Goal: Task Accomplishment & Management: Manage account settings

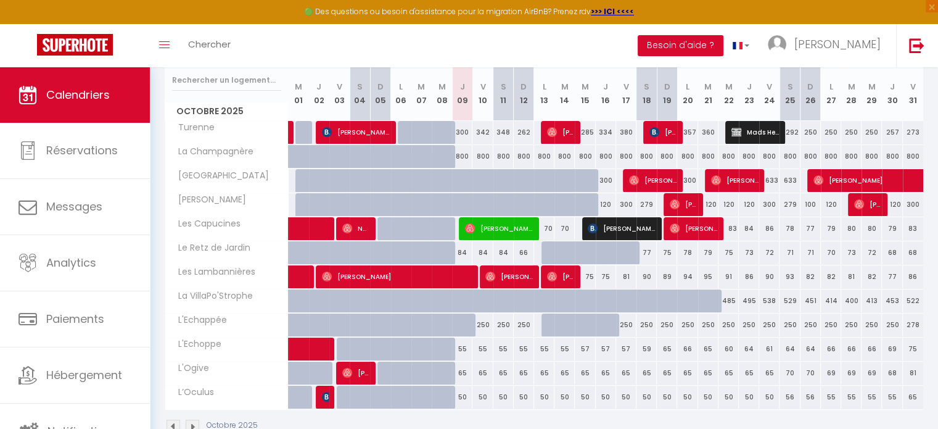
scroll to position [160, 0]
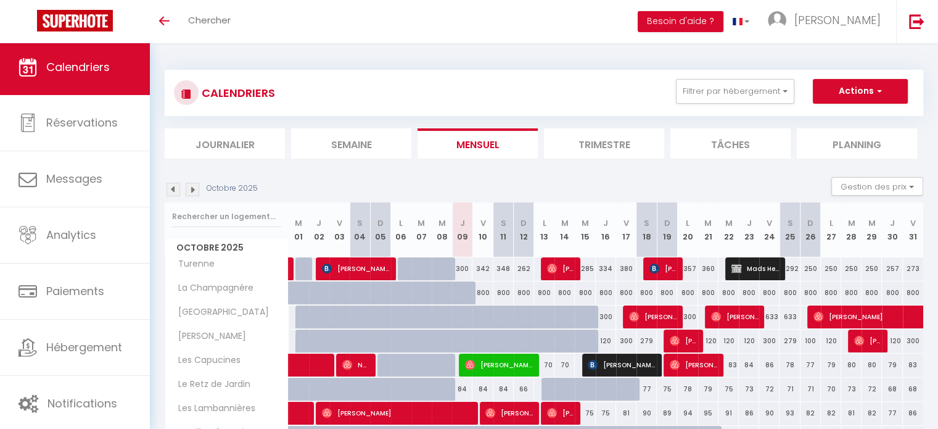
scroll to position [70, 0]
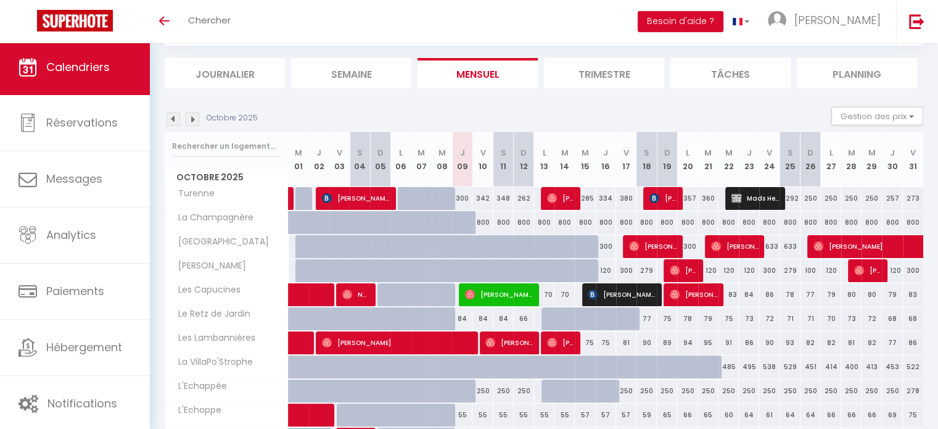
click at [419, 321] on div at bounding box center [429, 325] width 20 height 23
type input "84"
type input "[DATE]"
type input "Mer 08 Octobre 2025"
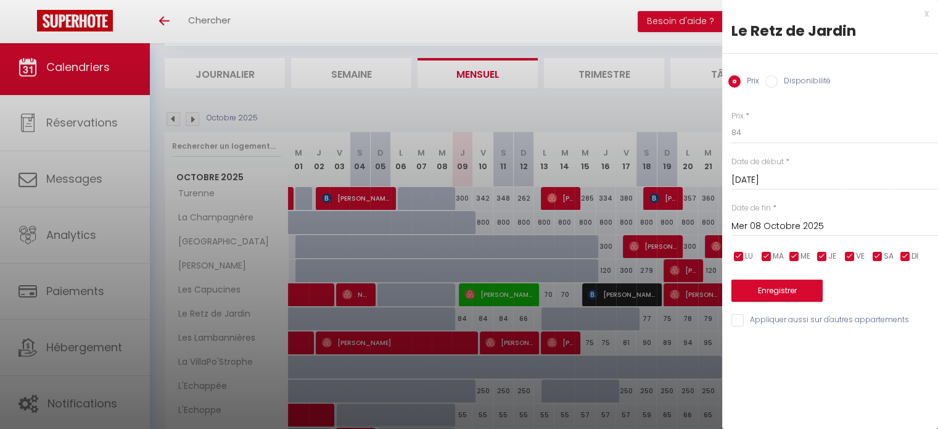
click at [926, 18] on div "x" at bounding box center [825, 13] width 207 height 15
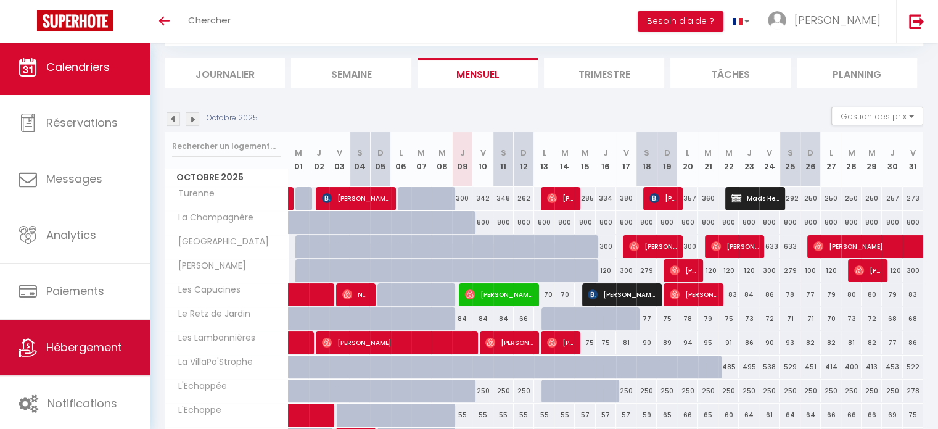
click at [75, 332] on link "Hébergement" at bounding box center [75, 346] width 150 height 55
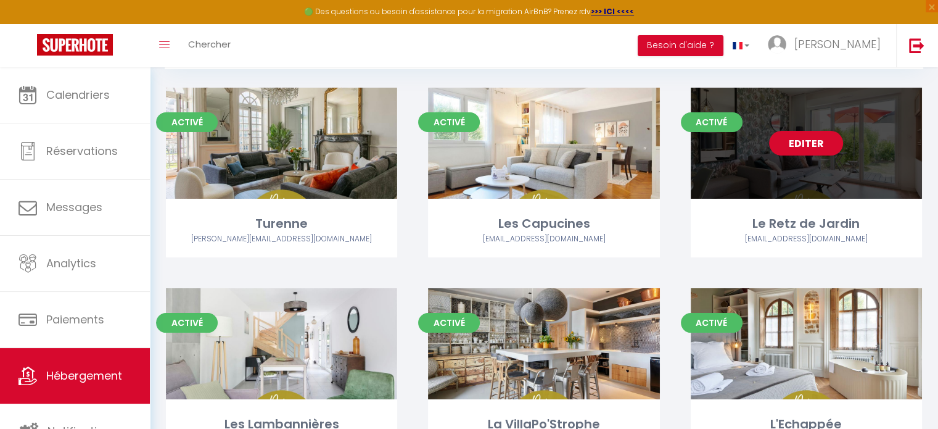
scroll to position [74, 0]
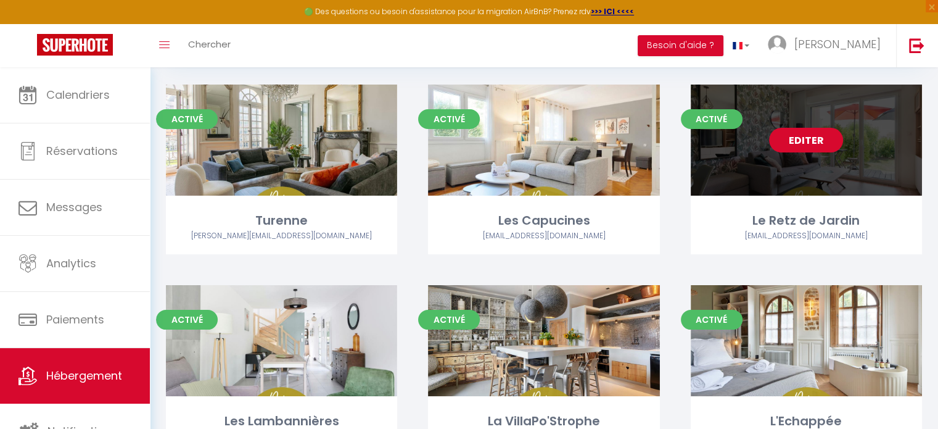
click at [805, 138] on link "Editer" at bounding box center [806, 140] width 74 height 25
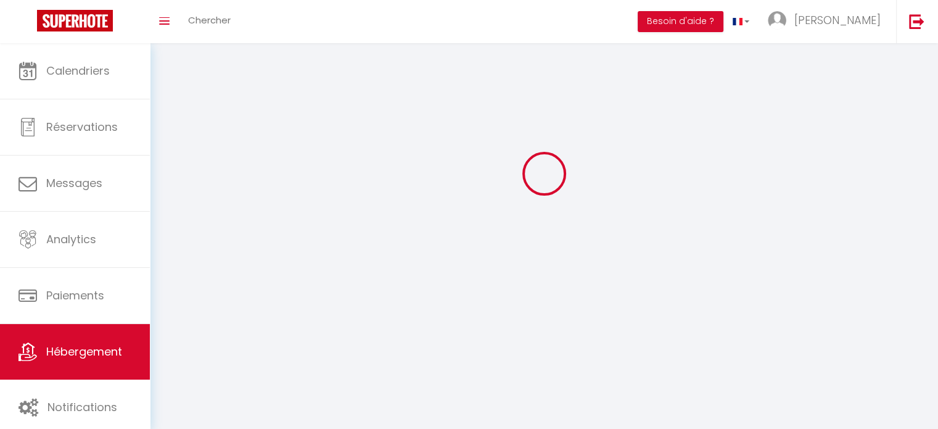
select select "1"
select select
select select "28"
select select
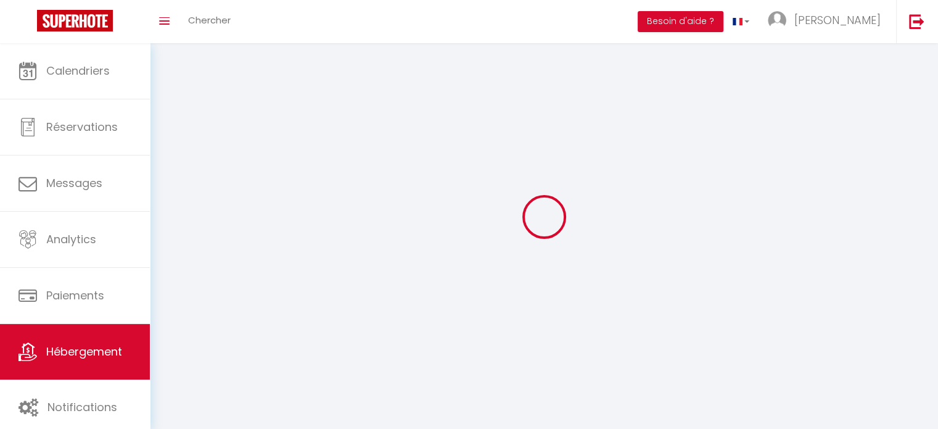
select select
checkbox input "false"
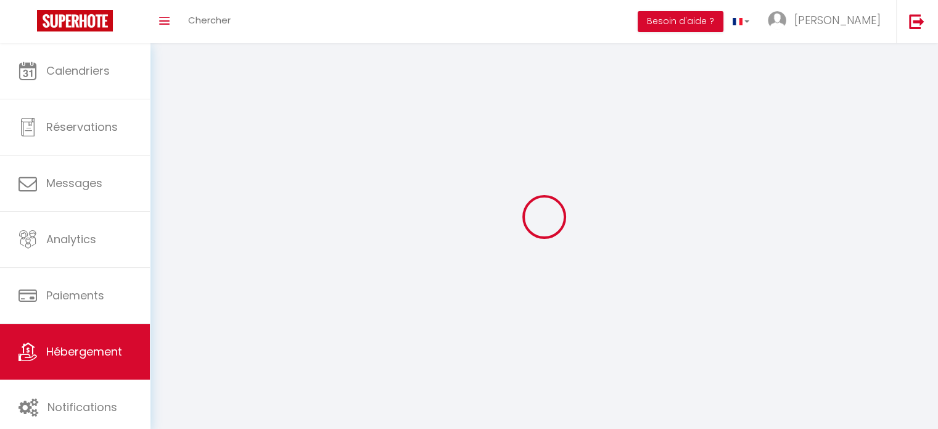
checkbox input "false"
select select
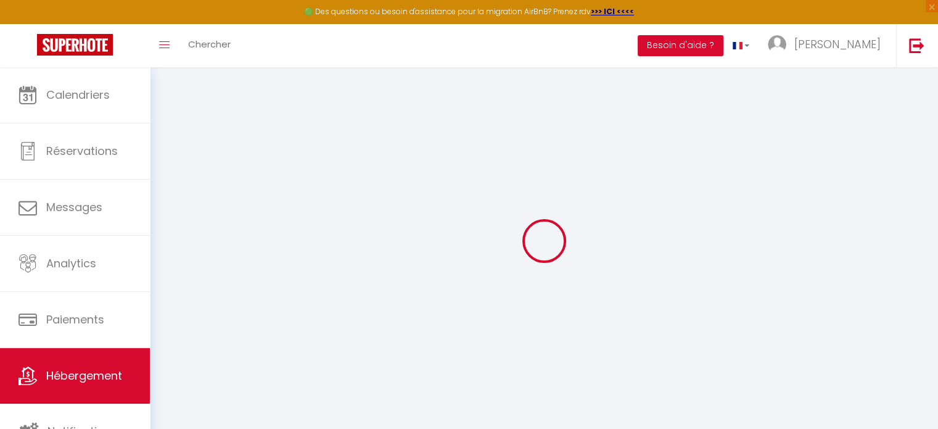
select select
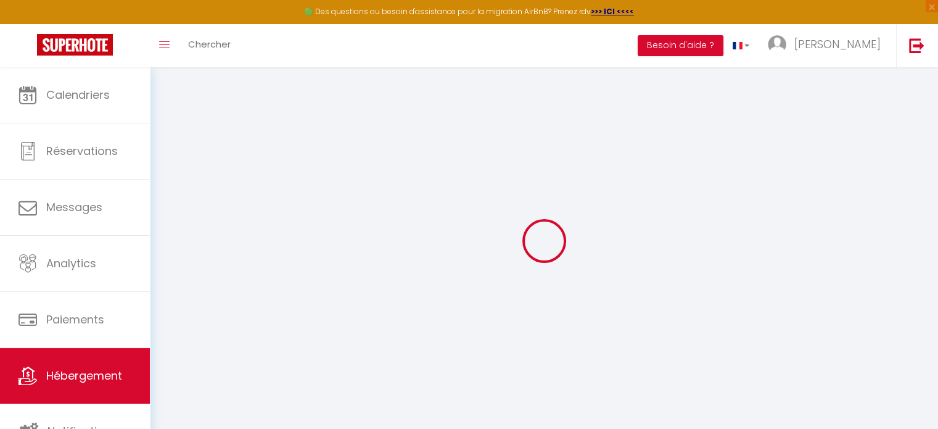
select select
checkbox input "false"
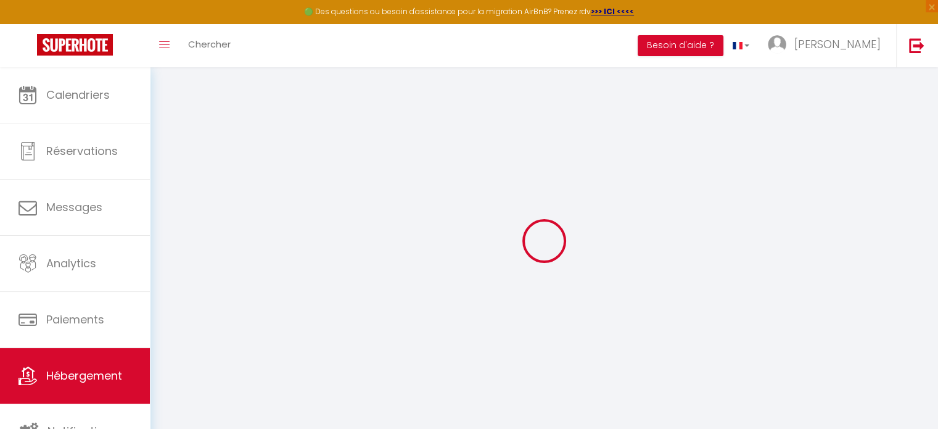
select select
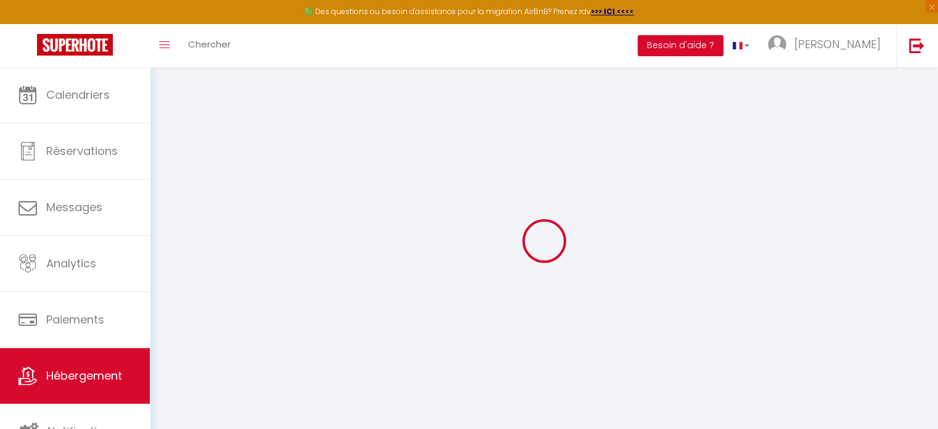
select select
checkbox input "false"
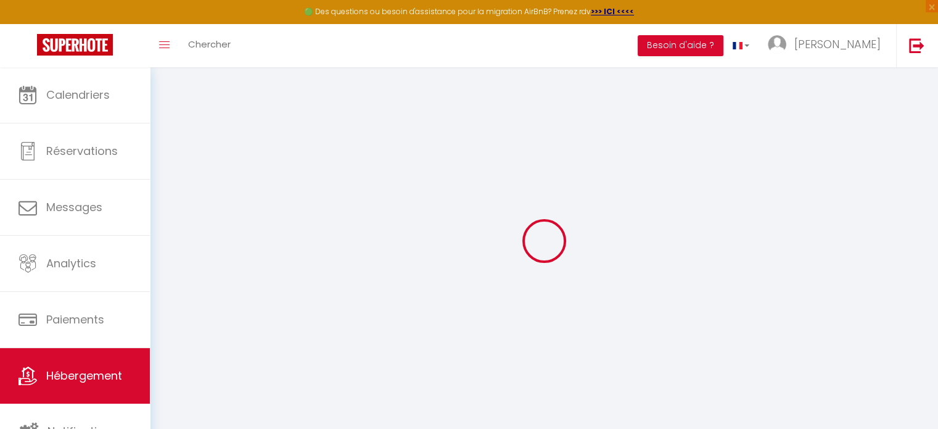
checkbox input "false"
select select
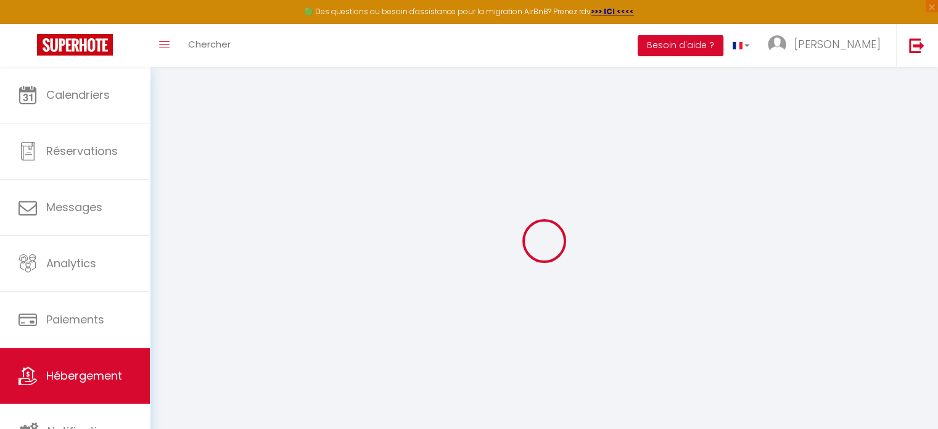
select select
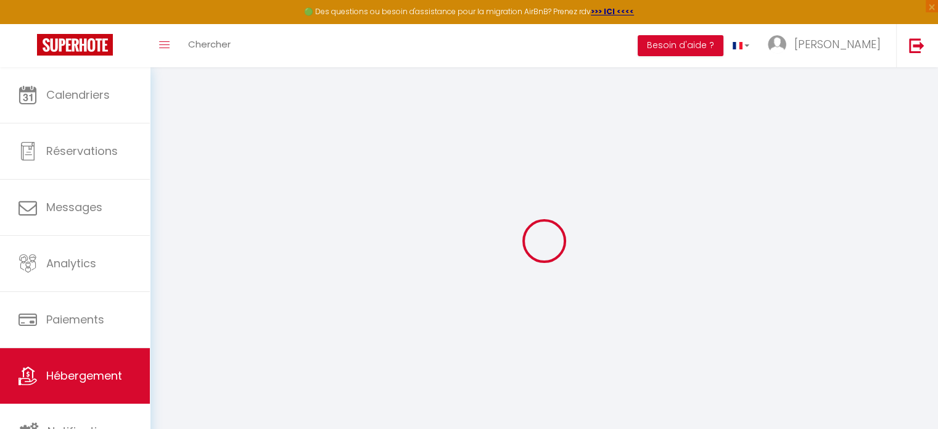
checkbox input "false"
select select
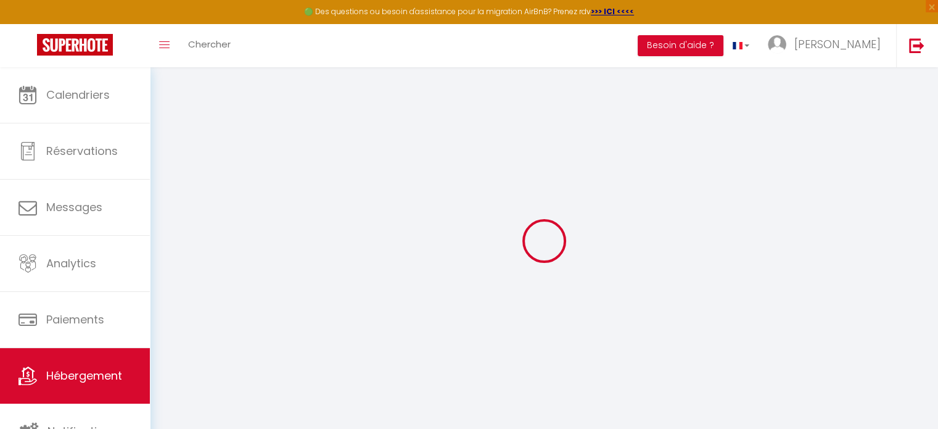
select select
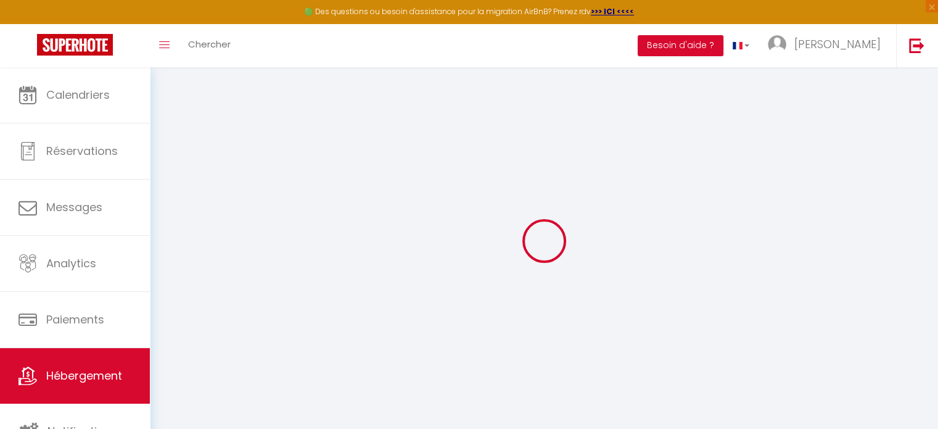
select select
checkbox input "false"
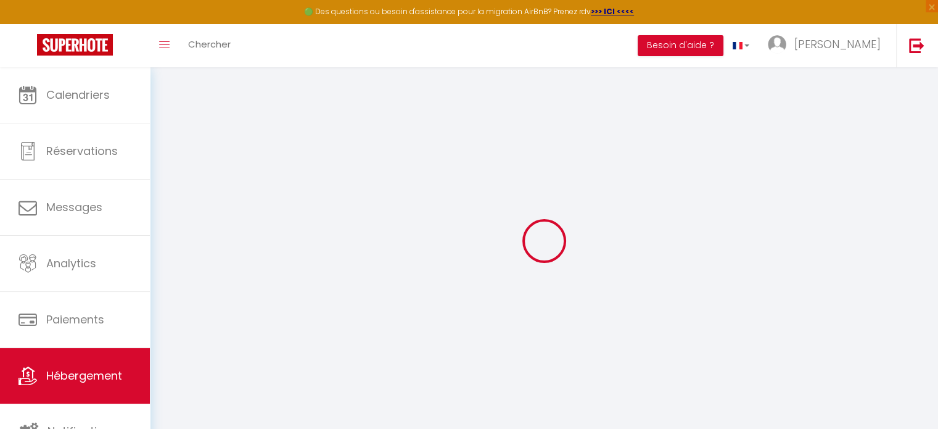
checkbox input "false"
select select
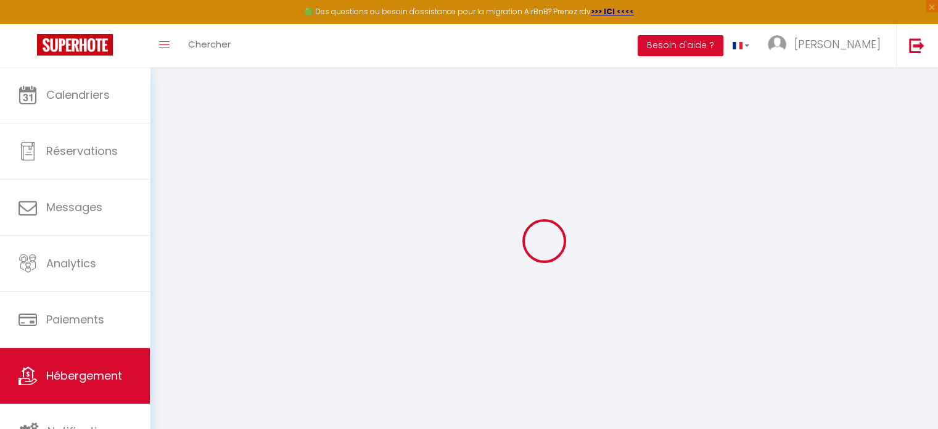
select select
checkbox input "false"
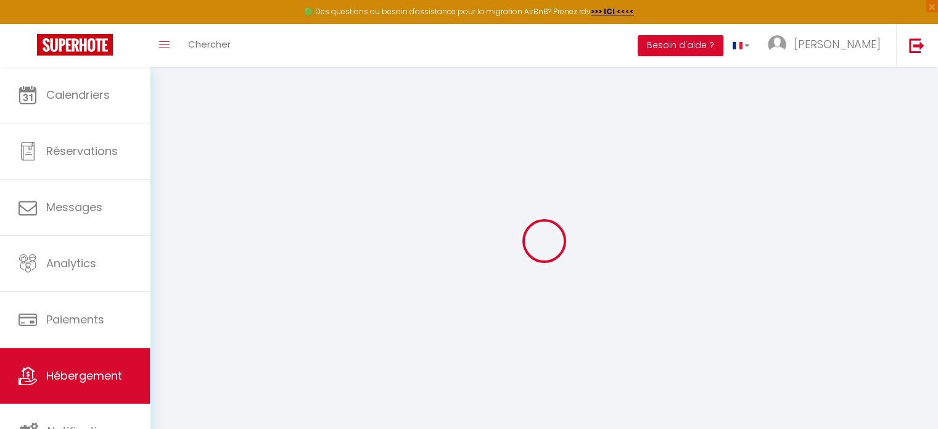
checkbox input "false"
select select
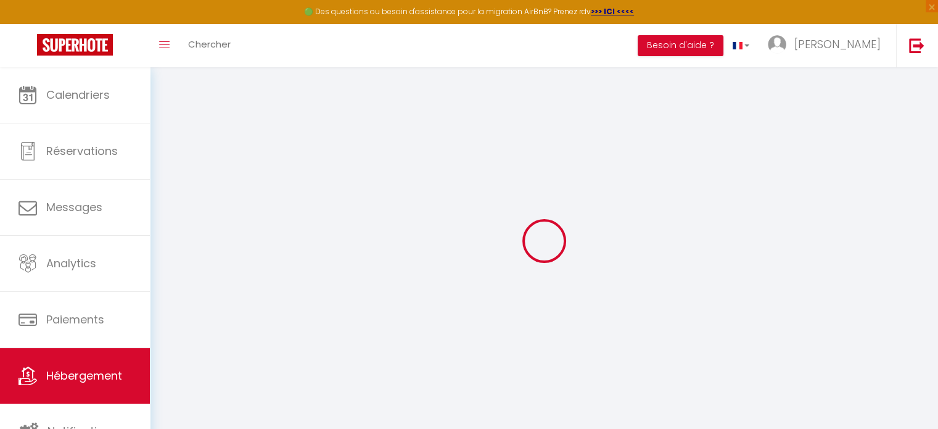
scroll to position [67, 0]
select select
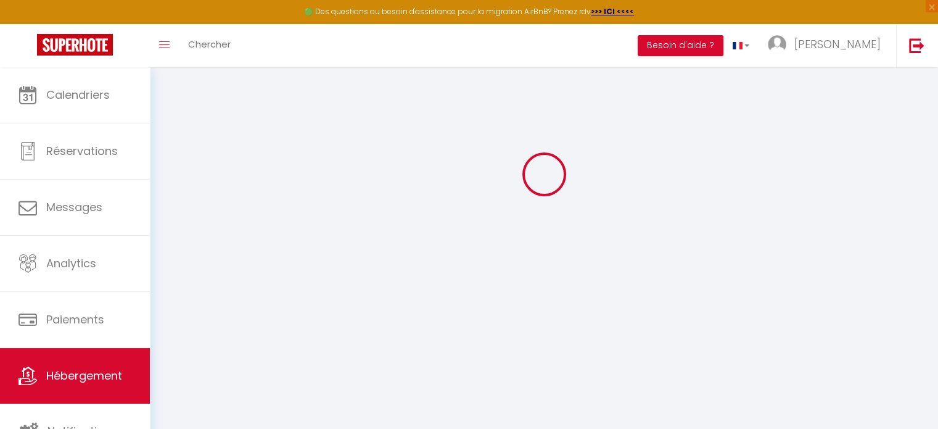
select select
checkbox input "false"
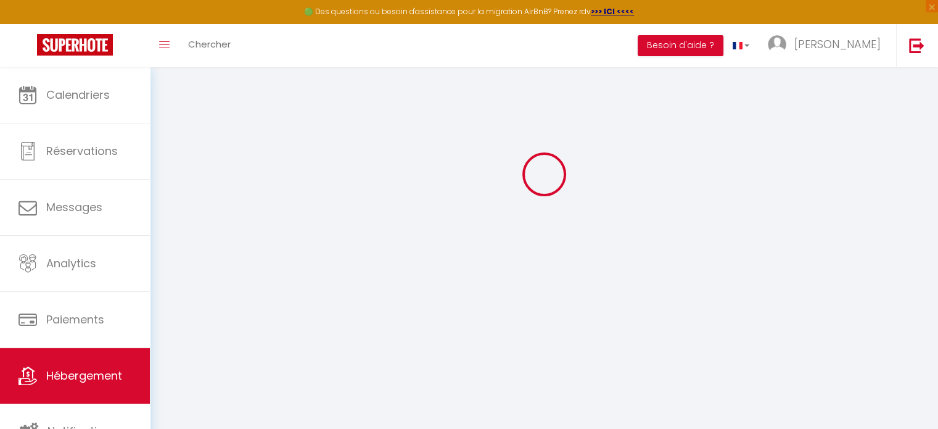
checkbox input "false"
select select
type input "Le Retz de Jardin"
type input "[PERSON_NAME]"
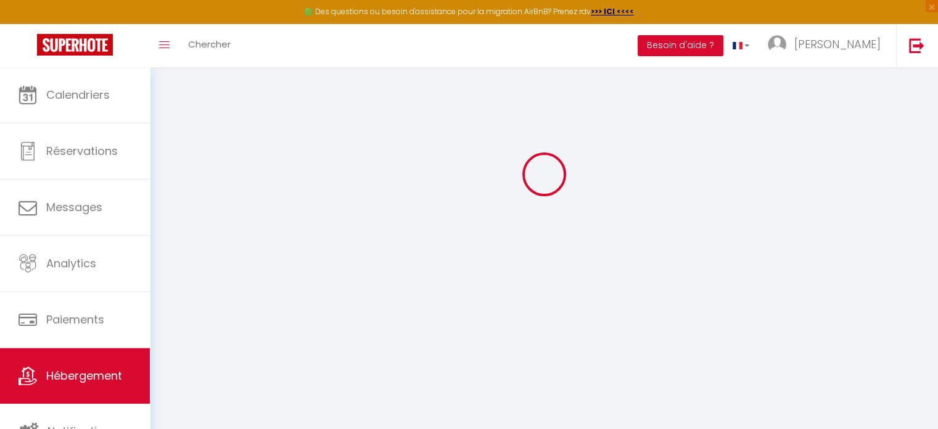
type input "Allano"
type input "[STREET_ADDRESS]"
type input "44830"
type input "Bouaye"
type input "60"
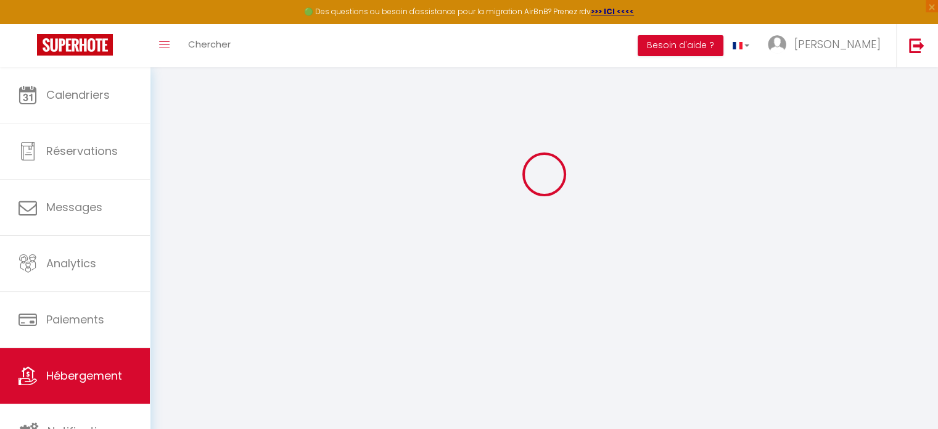
type input "10"
type input "30"
type input "5.5"
type input "5.28"
type input "200"
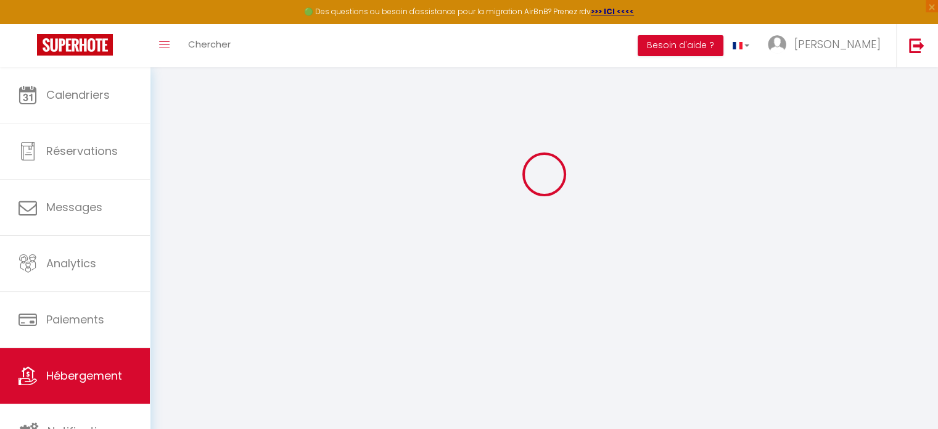
type input "10"
select select
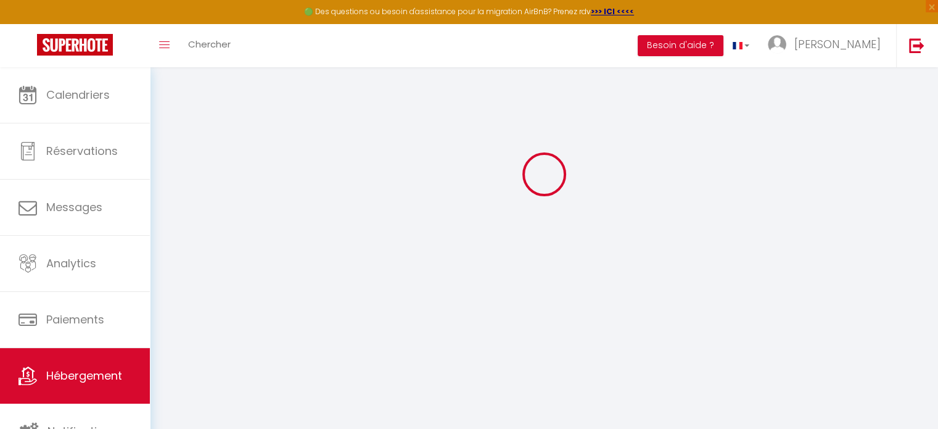
select select
type input "[STREET_ADDRESS][PERSON_NAME]"
type input "44710"
type input "[GEOGRAPHIC_DATA]"
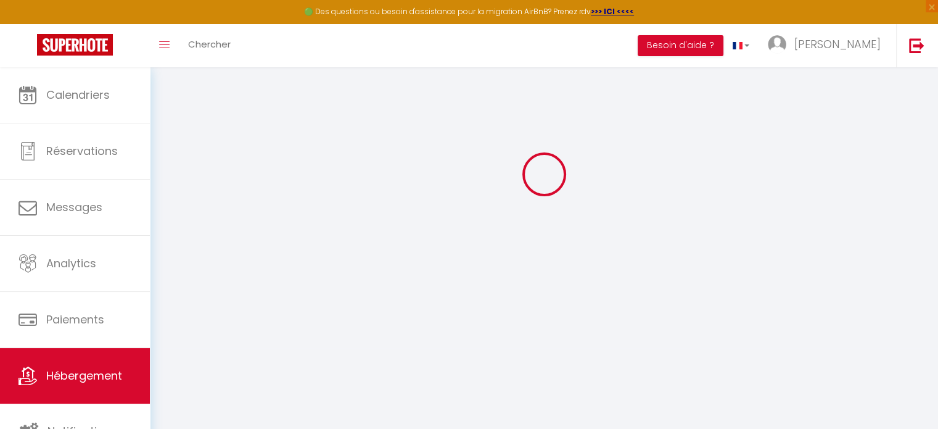
type input "[EMAIL_ADDRESS][DOMAIN_NAME]"
select select "14862"
checkbox input "true"
checkbox input "false"
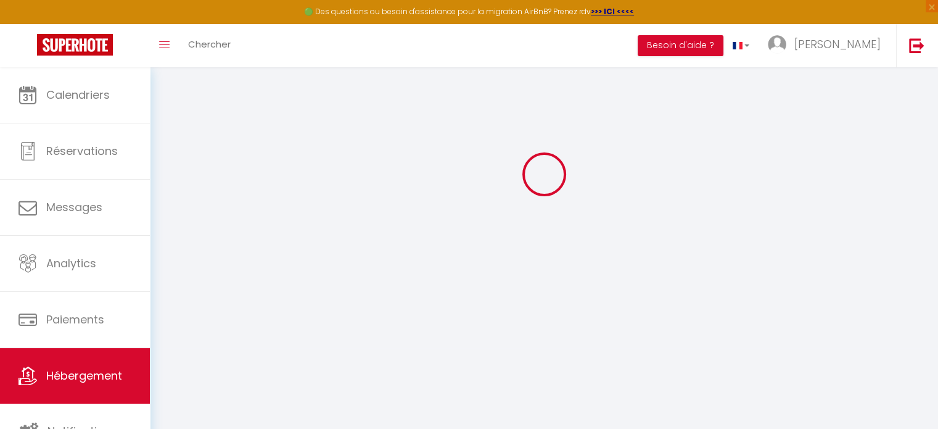
checkbox input "false"
radio input "true"
type input "0"
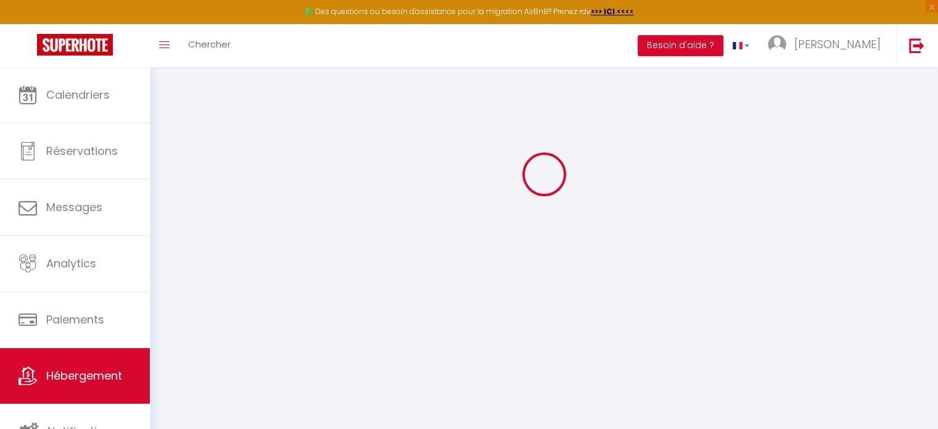
type input "0"
select select
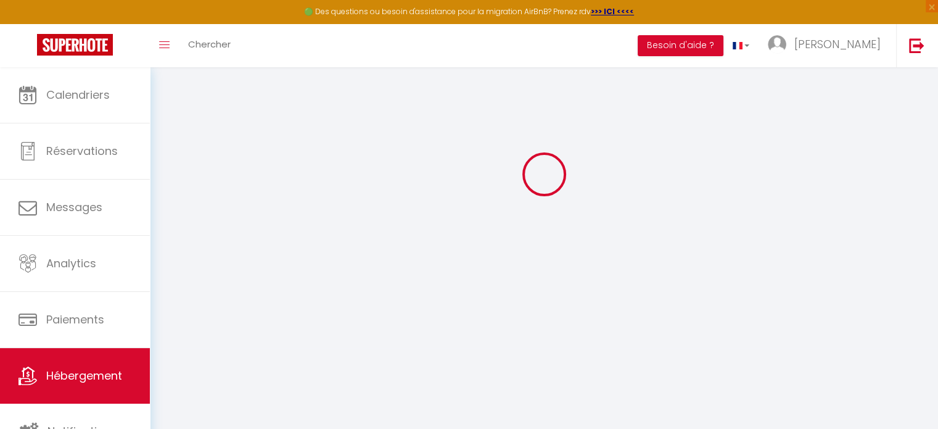
select select
checkbox input "true"
checkbox input "false"
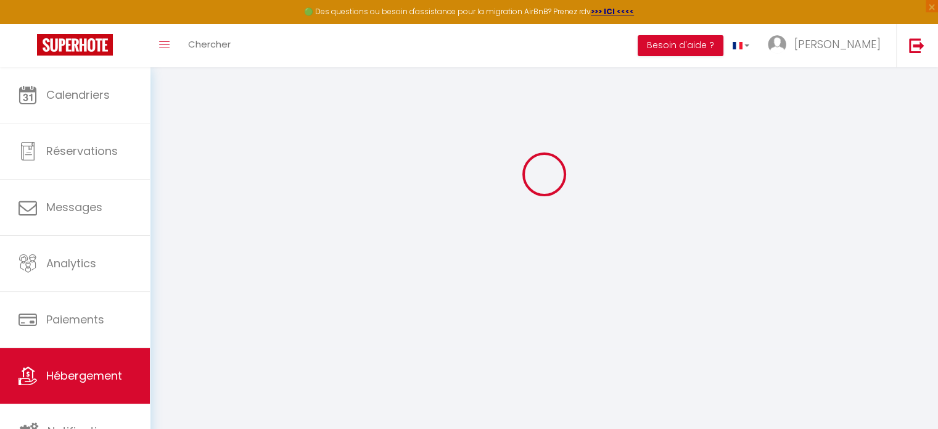
checkbox input "false"
select select
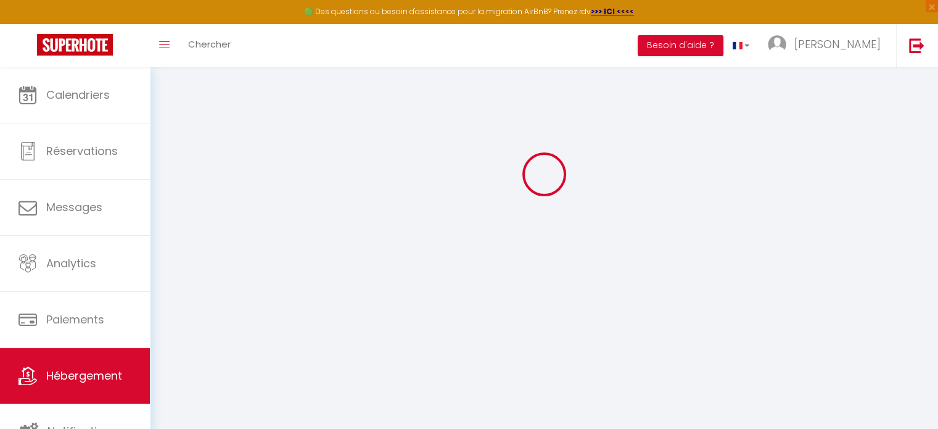
select select
checkbox input "true"
checkbox input "false"
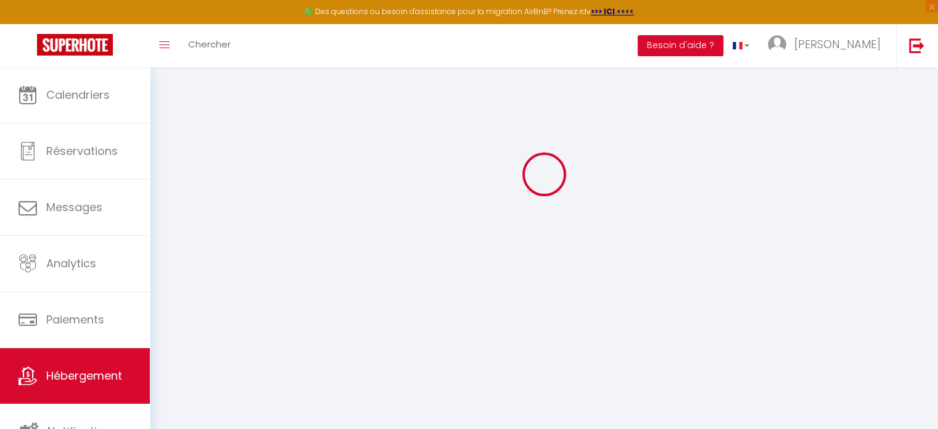
checkbox input "false"
checkbox input "true"
checkbox input "false"
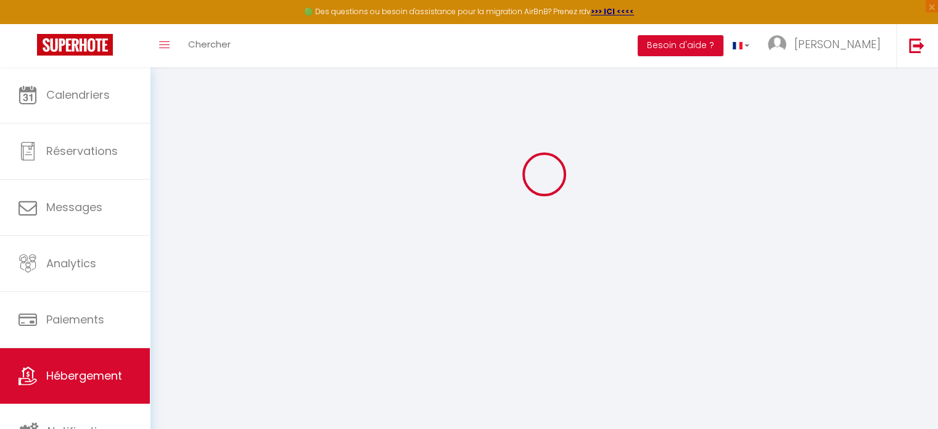
select select "16:00"
select select
select select "11:00"
select select "30"
select select "120"
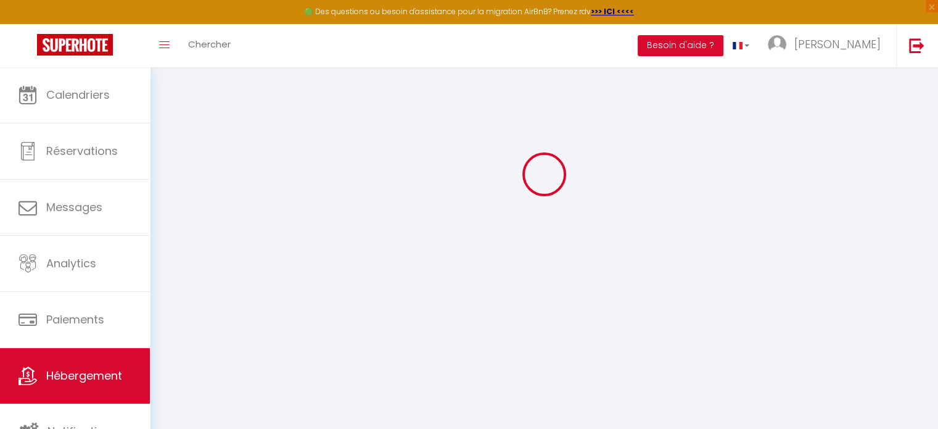
select select "21:00"
select select
checkbox input "true"
checkbox input "false"
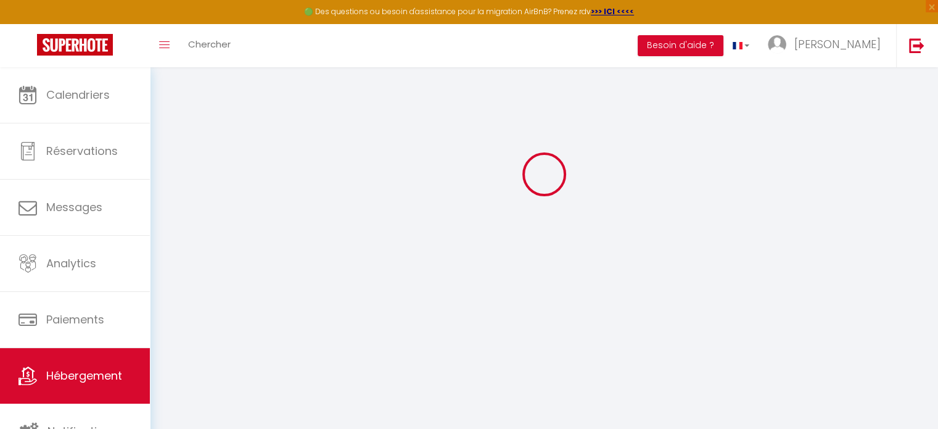
checkbox input "false"
select select
checkbox input "true"
checkbox input "false"
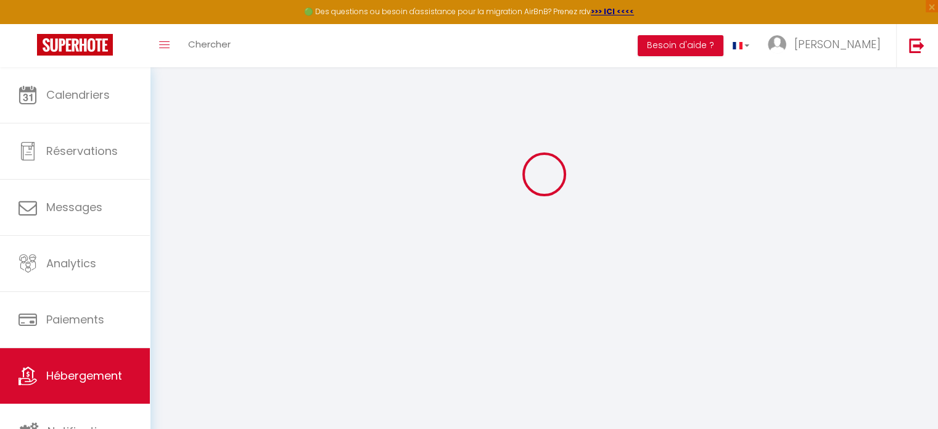
checkbox input "false"
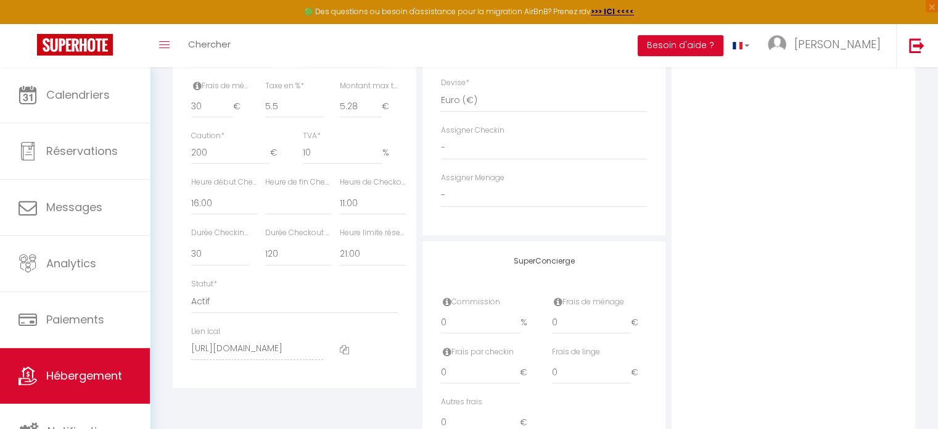
scroll to position [594, 0]
click at [366, 264] on select "Pas de limite 01:00 02:00 03:00 04:00 05:00 06:00 07:00 08:00 09:00 10:00 11:00…" at bounding box center [373, 254] width 66 height 23
select select "17:00"
click at [340, 251] on select "Pas de limite 01:00 02:00 03:00 04:00 05:00 06:00 07:00 08:00 09:00 10:00 11:00…" at bounding box center [373, 254] width 66 height 23
select select
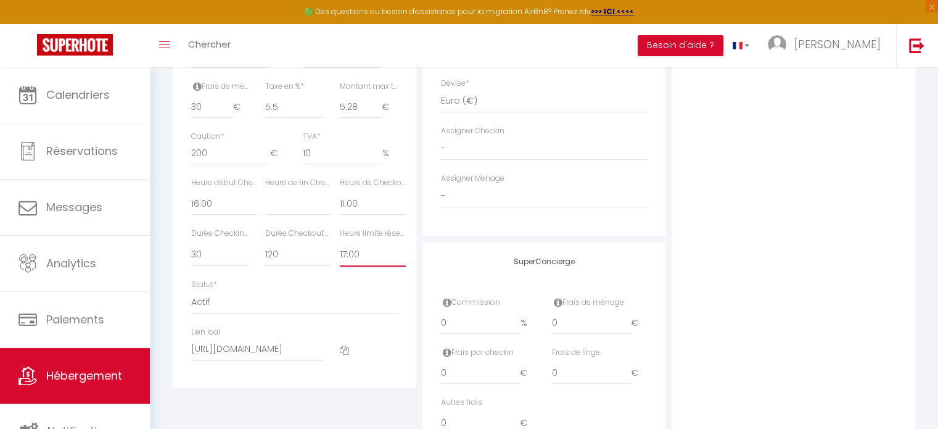
checkbox input "true"
checkbox input "false"
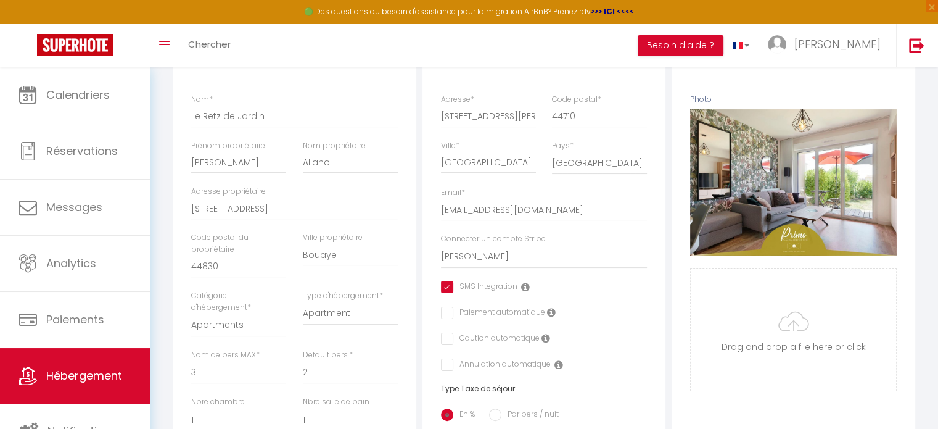
scroll to position [0, 0]
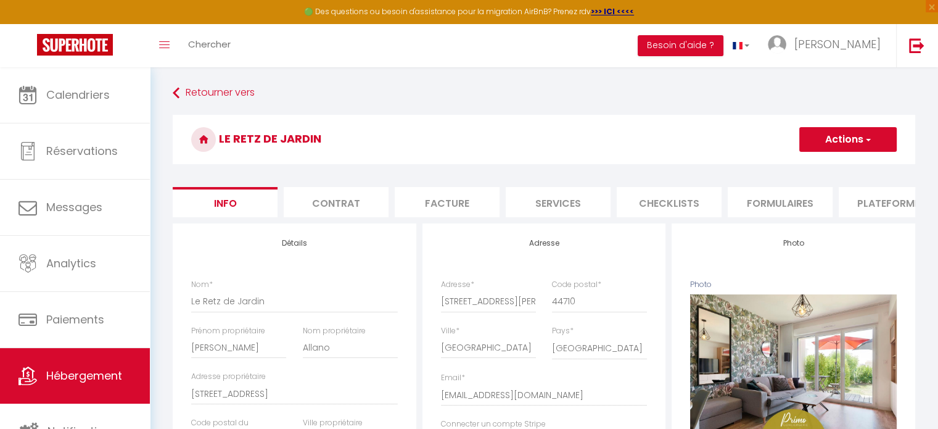
click at [818, 141] on button "Actions" at bounding box center [847, 139] width 97 height 25
click at [781, 165] on input "Enregistrer" at bounding box center [799, 166] width 46 height 12
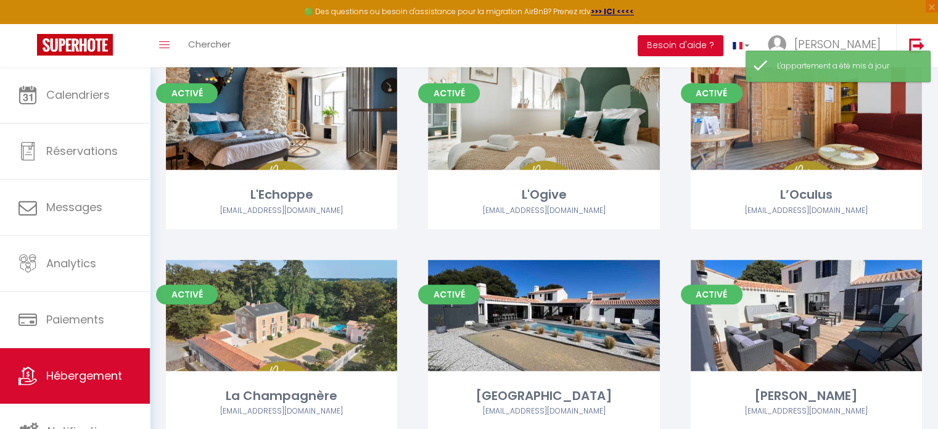
scroll to position [546, 0]
